Goal: Information Seeking & Learning: Check status

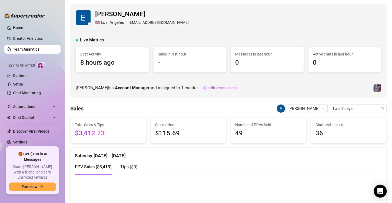
click at [25, 50] on link "Team Analytics" at bounding box center [26, 49] width 27 height 4
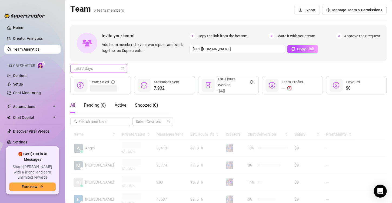
click at [118, 66] on span "Last 7 days" at bounding box center [99, 68] width 50 height 8
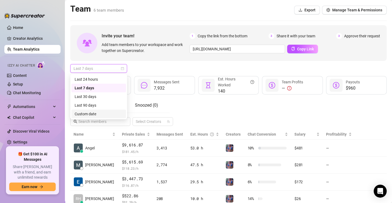
click at [90, 112] on div "Custom date" at bounding box center [99, 114] width 48 height 6
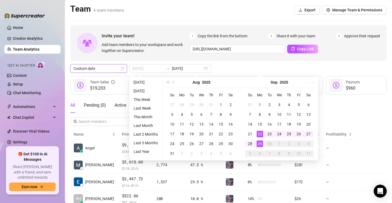
type input "[DATE]"
click at [261, 133] on div "22" at bounding box center [260, 134] width 6 height 6
type input "2025-09-28"
click at [252, 142] on div "28" at bounding box center [250, 143] width 6 height 6
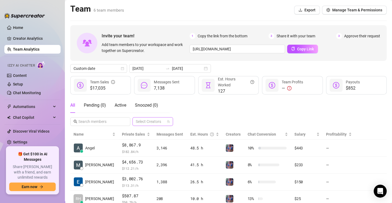
scroll to position [54, 0]
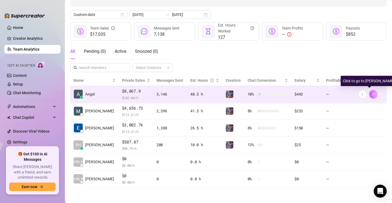
click at [369, 94] on button "button" at bounding box center [373, 94] width 9 height 9
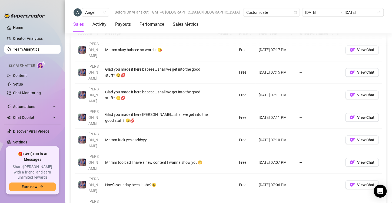
scroll to position [406, 0]
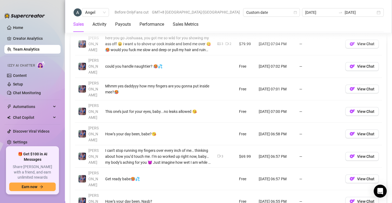
scroll to position [412, 0]
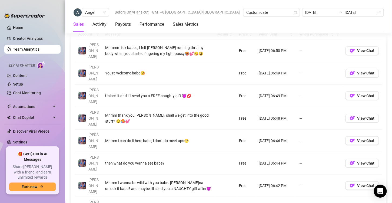
scroll to position [405, 0]
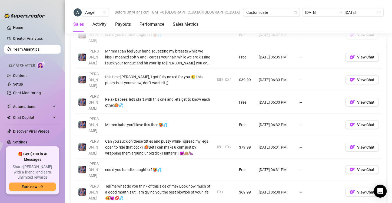
scroll to position [420, 0]
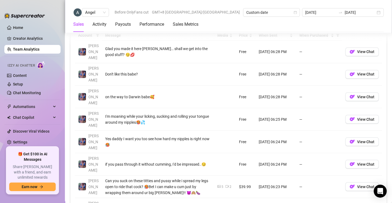
scroll to position [403, 0]
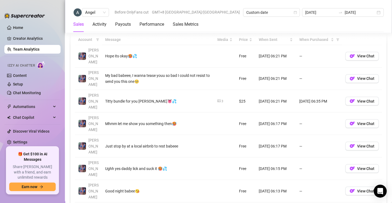
scroll to position [398, 0]
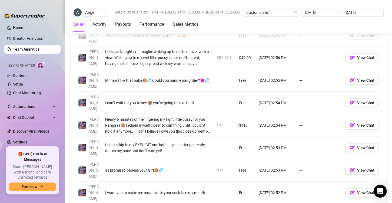
scroll to position [420, 0]
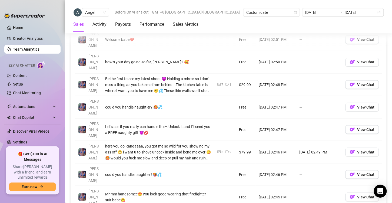
scroll to position [416, 0]
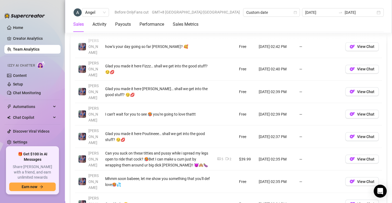
scroll to position [411, 0]
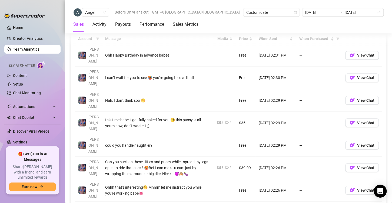
scroll to position [405, 0]
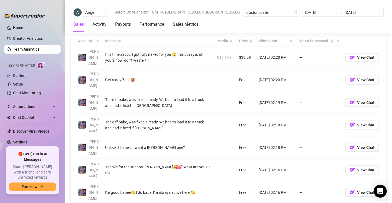
scroll to position [426, 0]
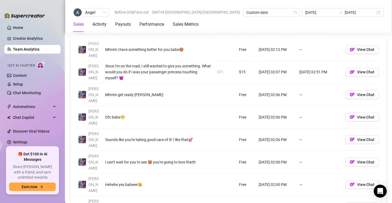
scroll to position [413, 0]
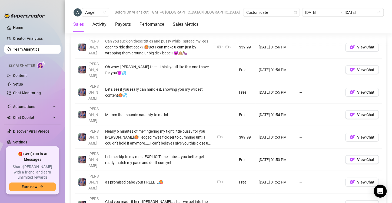
scroll to position [430, 0]
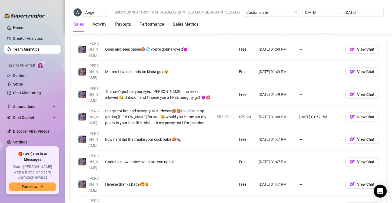
scroll to position [417, 0]
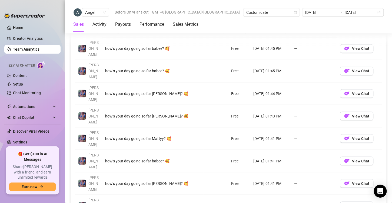
scroll to position [409, 0]
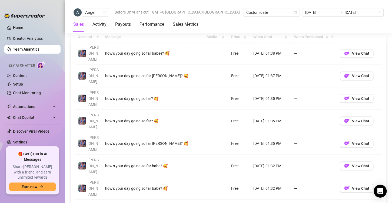
scroll to position [405, 0]
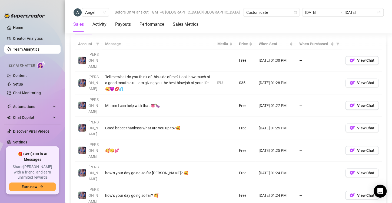
scroll to position [399, 0]
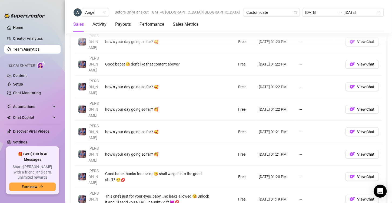
scroll to position [413, 0]
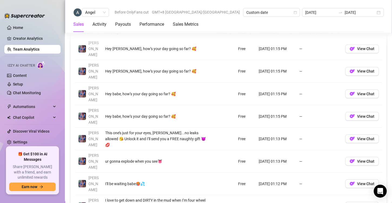
scroll to position [406, 0]
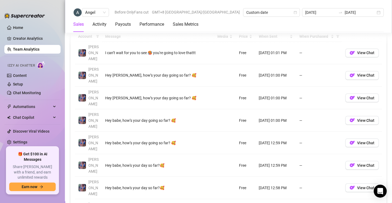
scroll to position [403, 0]
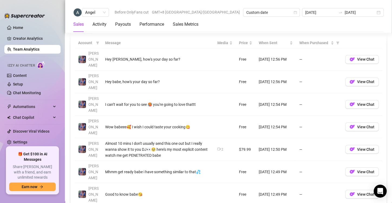
scroll to position [404, 0]
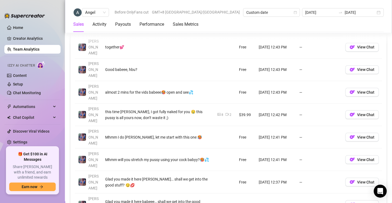
scroll to position [407, 0]
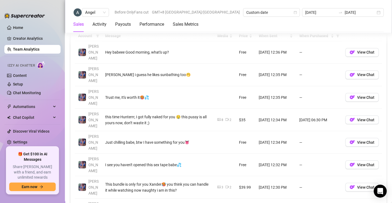
scroll to position [406, 0]
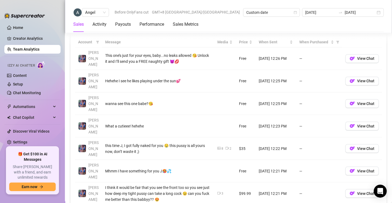
scroll to position [410, 0]
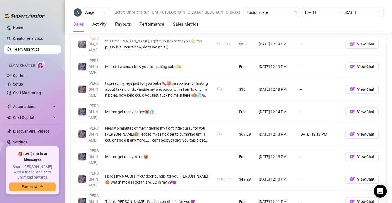
scroll to position [424, 0]
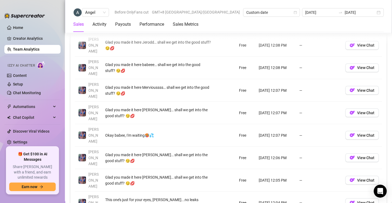
scroll to position [415, 0]
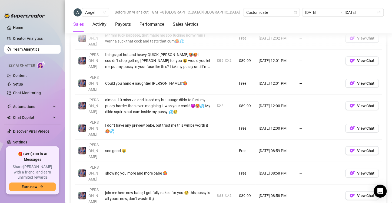
scroll to position [417, 0]
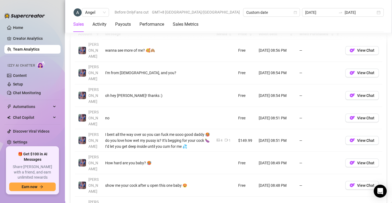
scroll to position [404, 0]
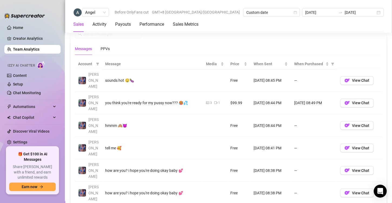
scroll to position [388, 0]
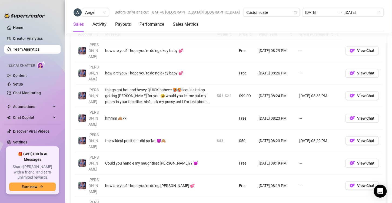
scroll to position [404, 0]
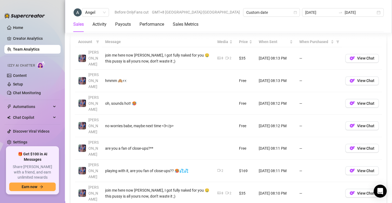
scroll to position [401, 0]
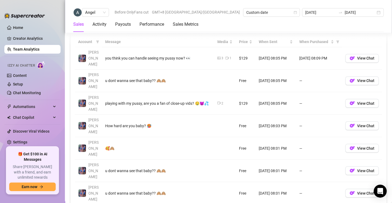
scroll to position [402, 0]
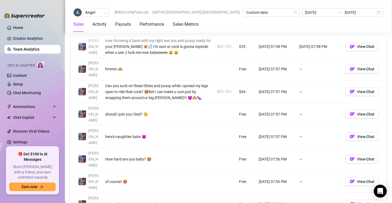
scroll to position [409, 0]
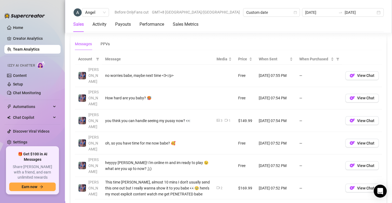
scroll to position [401, 0]
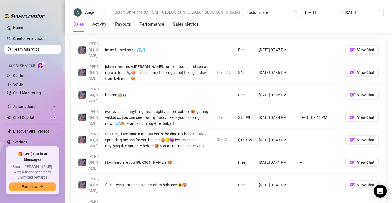
scroll to position [427, 0]
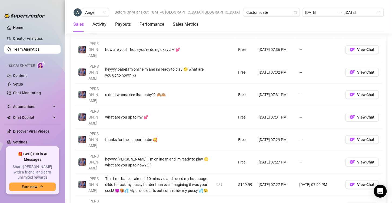
scroll to position [429, 0]
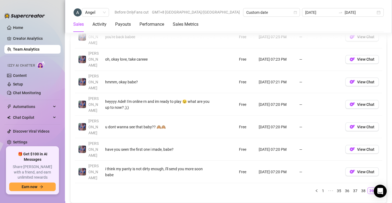
scroll to position [418, 0]
click at [40, 50] on link "Team Analytics" at bounding box center [26, 49] width 27 height 4
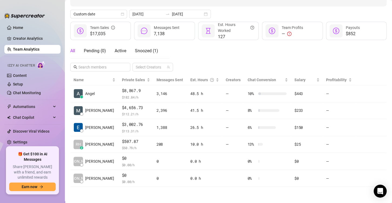
scroll to position [54, 0]
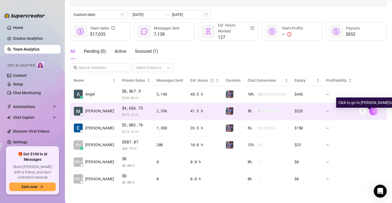
click at [372, 112] on icon "right" at bounding box center [374, 111] width 4 height 4
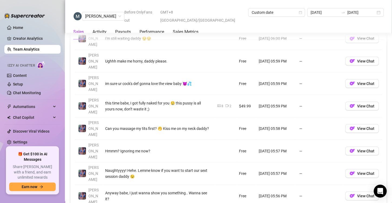
scroll to position [439, 0]
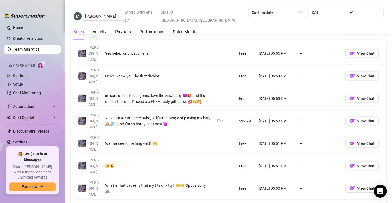
scroll to position [424, 0]
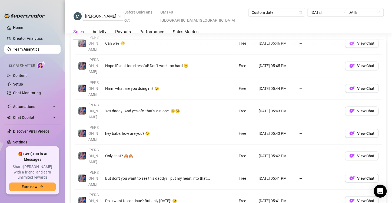
scroll to position [411, 0]
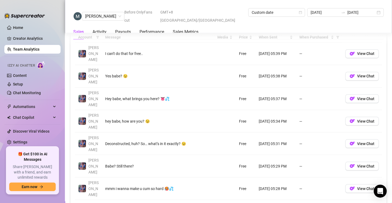
scroll to position [401, 0]
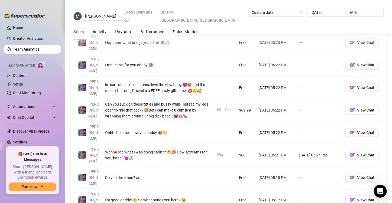
scroll to position [412, 0]
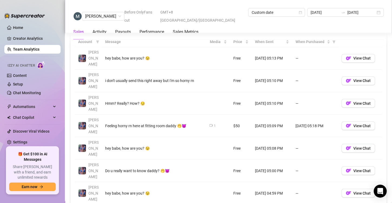
scroll to position [396, 0]
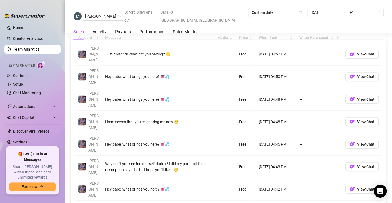
scroll to position [402, 0]
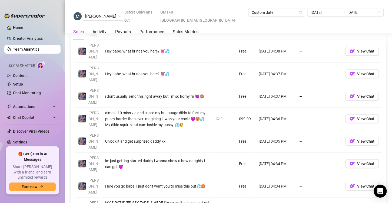
scroll to position [426, 0]
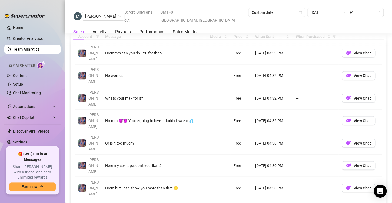
scroll to position [401, 0]
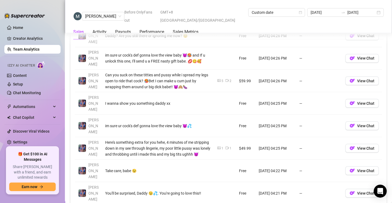
scroll to position [420, 0]
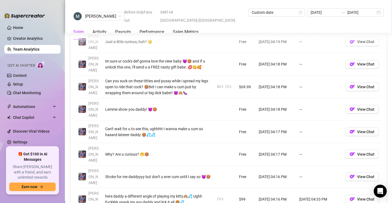
scroll to position [416, 0]
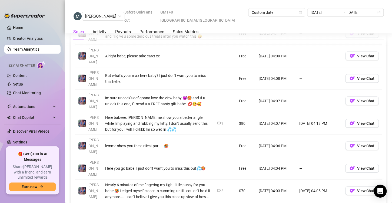
scroll to position [445, 0]
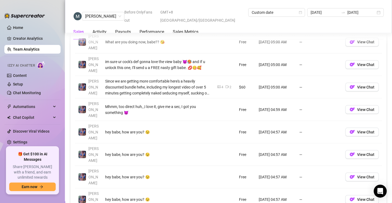
scroll to position [437, 0]
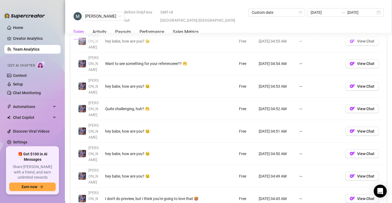
scroll to position [418, 0]
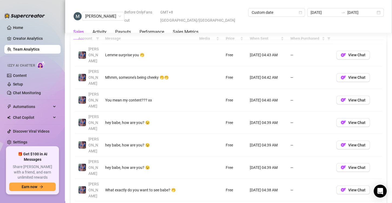
scroll to position [399, 0]
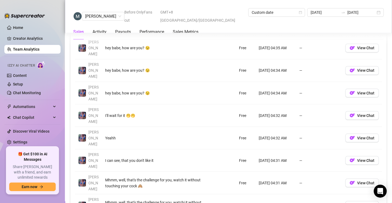
scroll to position [406, 0]
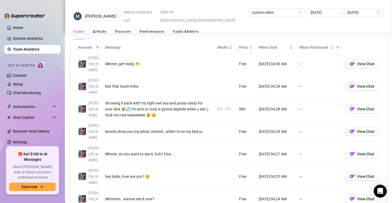
scroll to position [408, 0]
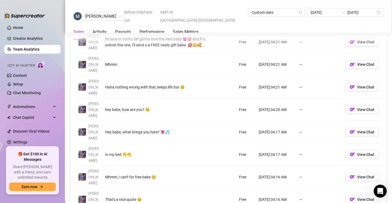
scroll to position [415, 0]
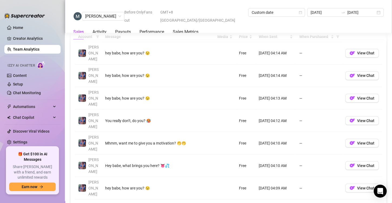
scroll to position [401, 0]
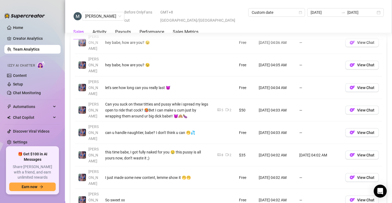
scroll to position [412, 0]
click at [343, 185] on div "Account Message Media Price When Sent When Purchased Jaylie hey babe, how are y…" at bounding box center [228, 145] width 307 height 250
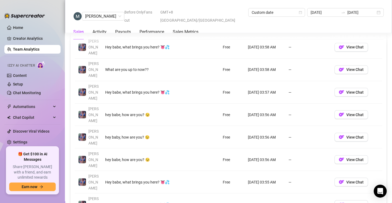
scroll to position [407, 0]
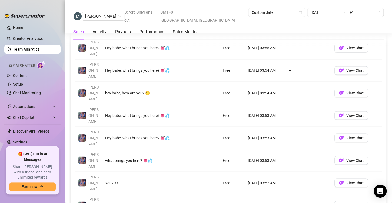
scroll to position [409, 0]
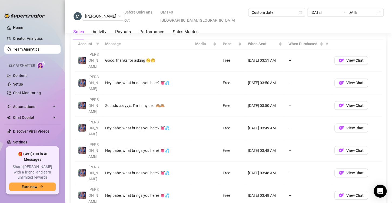
scroll to position [396, 0]
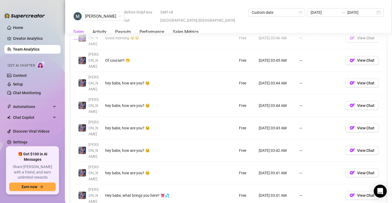
scroll to position [417, 0]
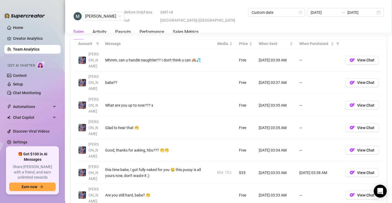
scroll to position [395, 0]
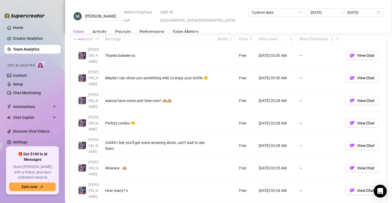
scroll to position [399, 0]
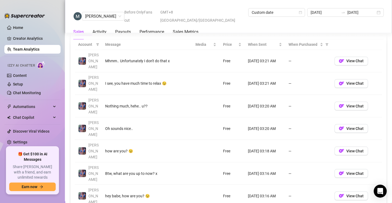
scroll to position [396, 0]
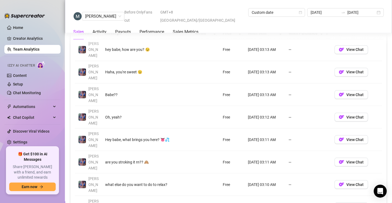
scroll to position [405, 0]
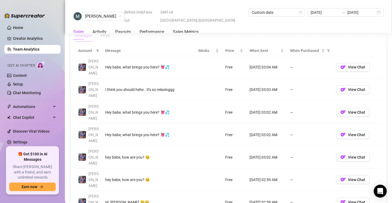
scroll to position [388, 0]
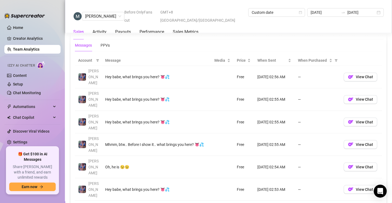
scroll to position [393, 0]
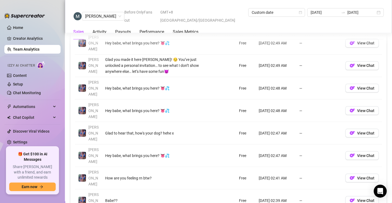
scroll to position [411, 0]
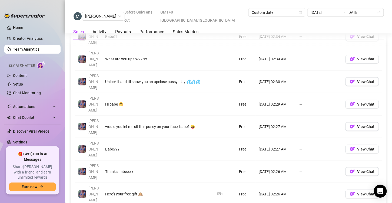
scroll to position [418, 0]
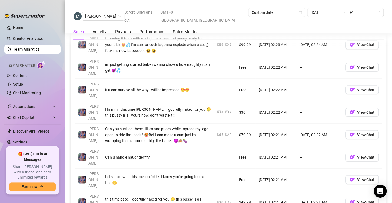
scroll to position [432, 0]
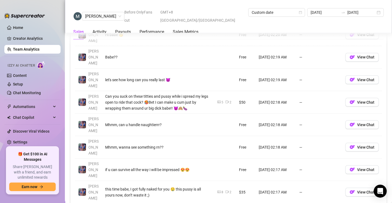
scroll to position [421, 0]
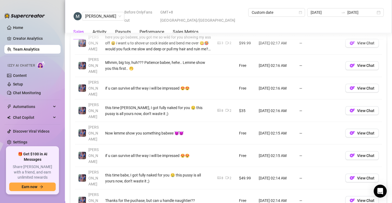
scroll to position [413, 0]
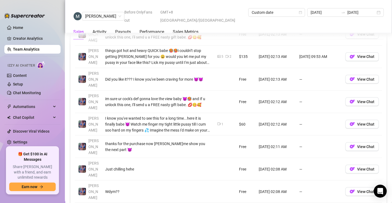
scroll to position [432, 0]
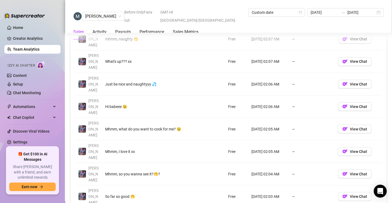
scroll to position [415, 0]
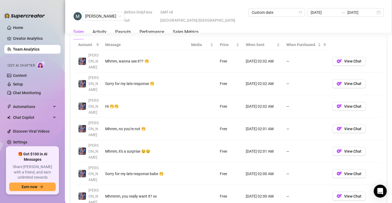
scroll to position [393, 0]
click at [26, 49] on link "Team Analytics" at bounding box center [26, 49] width 27 height 4
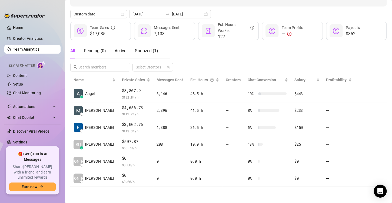
scroll to position [54, 0]
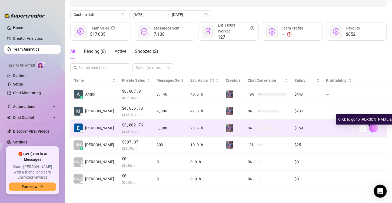
click at [373, 126] on icon "right" at bounding box center [374, 127] width 2 height 3
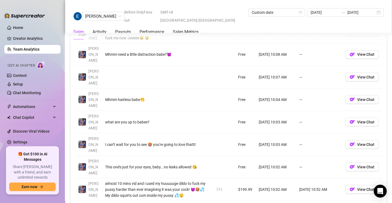
scroll to position [434, 0]
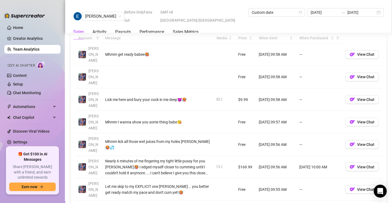
scroll to position [401, 0]
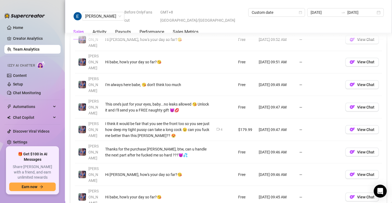
scroll to position [415, 0]
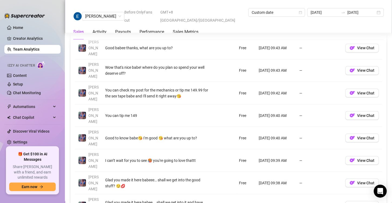
scroll to position [408, 0]
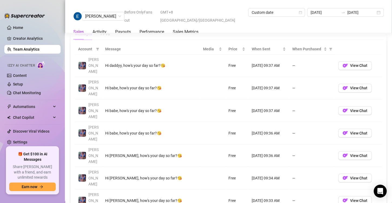
scroll to position [389, 0]
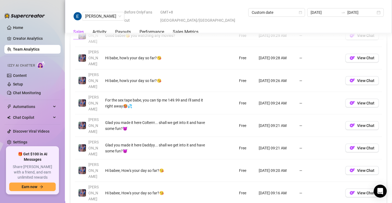
scroll to position [419, 0]
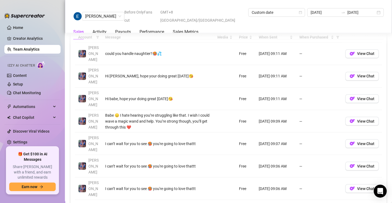
scroll to position [406, 0]
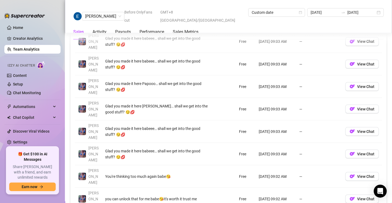
scroll to position [436, 0]
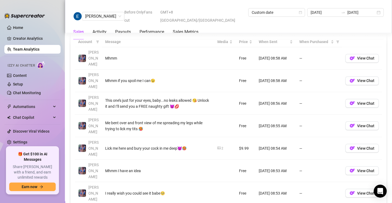
scroll to position [396, 0]
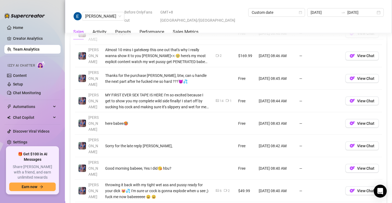
scroll to position [422, 0]
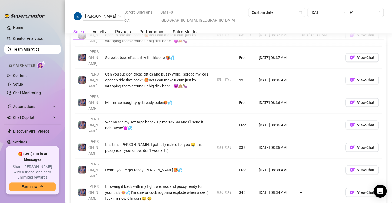
scroll to position [442, 0]
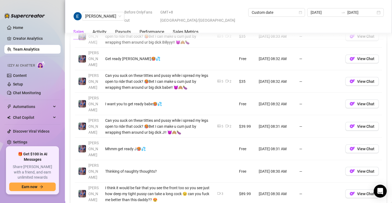
scroll to position [424, 0]
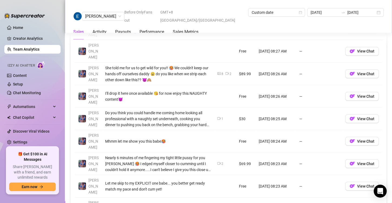
scroll to position [426, 0]
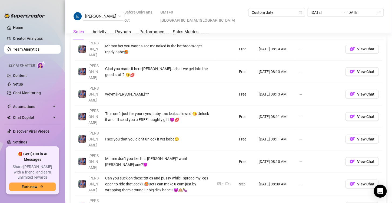
scroll to position [434, 0]
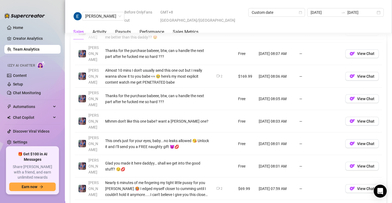
scroll to position [425, 0]
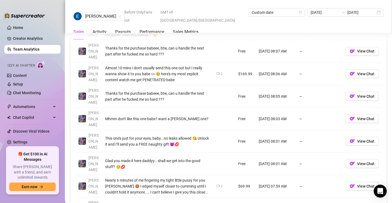
click at [21, 48] on link "Team Analytics" at bounding box center [26, 49] width 27 height 4
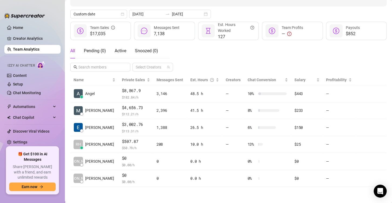
scroll to position [54, 0]
